Goal: Check status: Check status

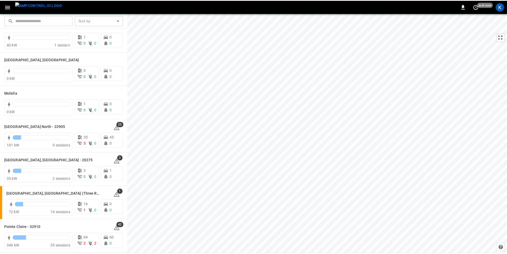
scroll to position [400, 0]
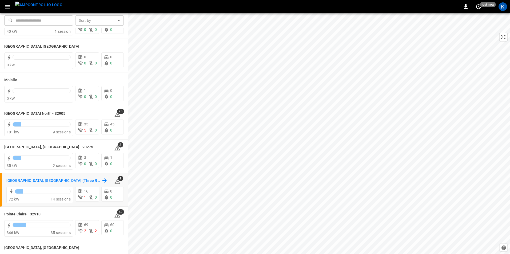
click at [28, 182] on h6 "[GEOGRAPHIC_DATA], [GEOGRAPHIC_DATA] (Three Rivers)" at bounding box center [53, 181] width 94 height 6
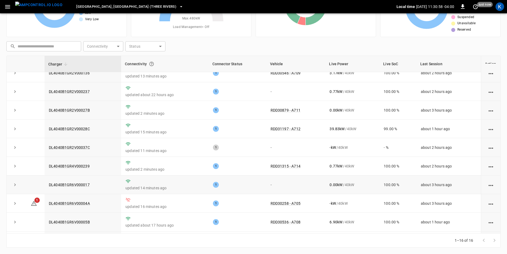
scroll to position [35, 0]
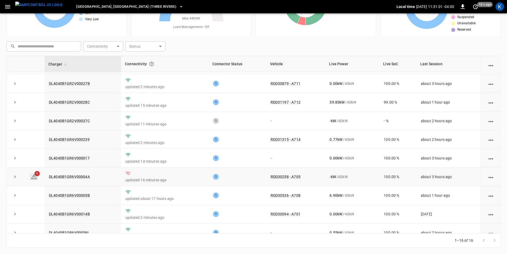
click at [33, 180] on icon at bounding box center [34, 177] width 6 height 6
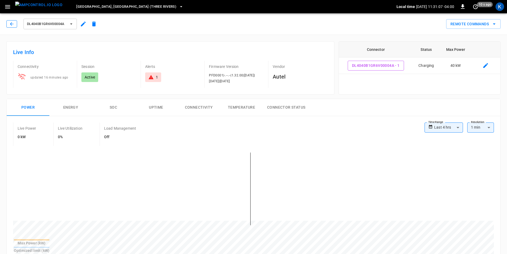
click at [12, 23] on icon "button" at bounding box center [11, 23] width 5 height 5
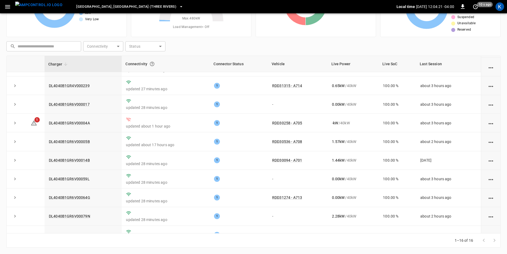
scroll to position [89, 0]
click at [35, 126] on icon at bounding box center [34, 124] width 6 height 6
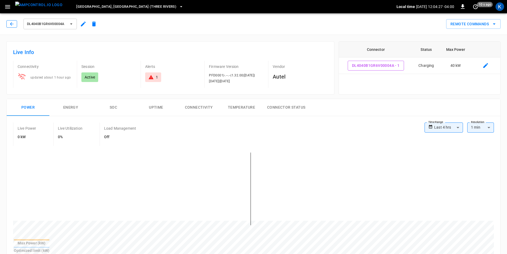
click at [12, 24] on icon "button" at bounding box center [11, 23] width 5 height 5
